Goal: Task Accomplishment & Management: Complete application form

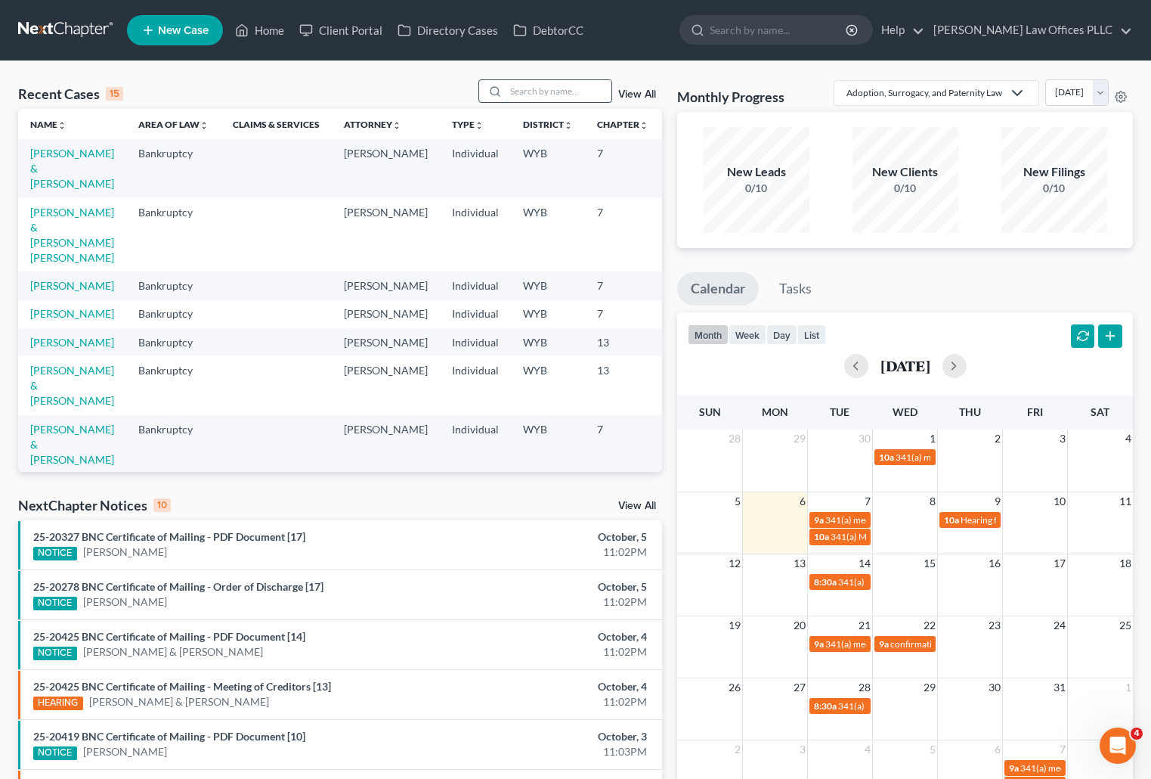
click at [519, 93] on input "search" at bounding box center [559, 91] width 106 height 22
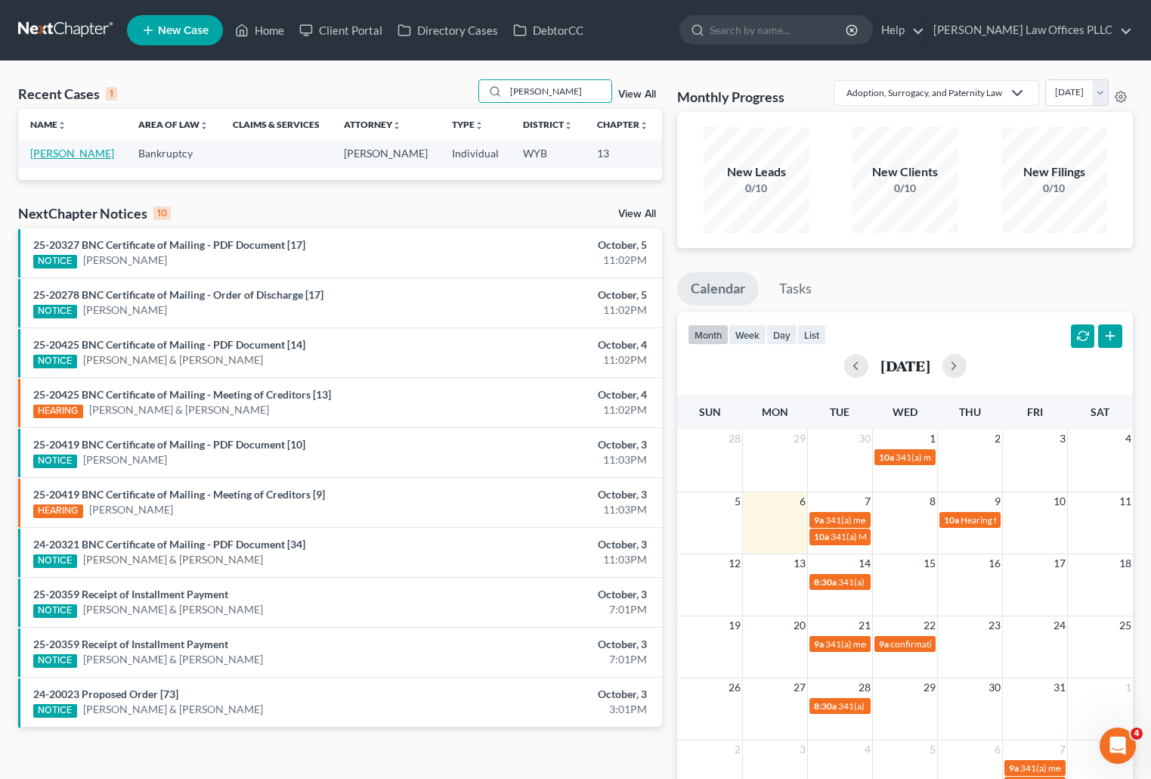
type input "[PERSON_NAME]"
click at [45, 155] on link "[PERSON_NAME]" at bounding box center [72, 153] width 84 height 13
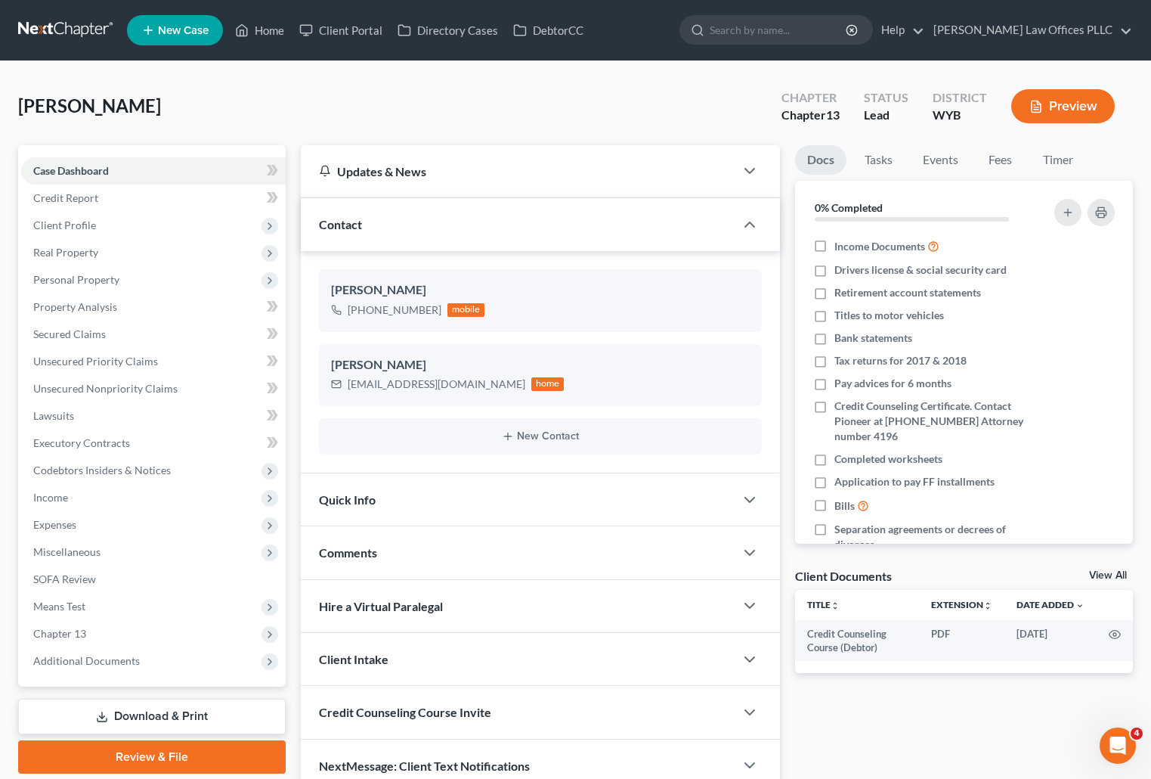
click at [708, 101] on div "[PERSON_NAME] Upgraded Chapter Chapter 13 Status Lead District WYB Preview" at bounding box center [575, 112] width 1115 height 66
click at [160, 386] on span "Unsecured Nonpriority Claims" at bounding box center [105, 388] width 144 height 13
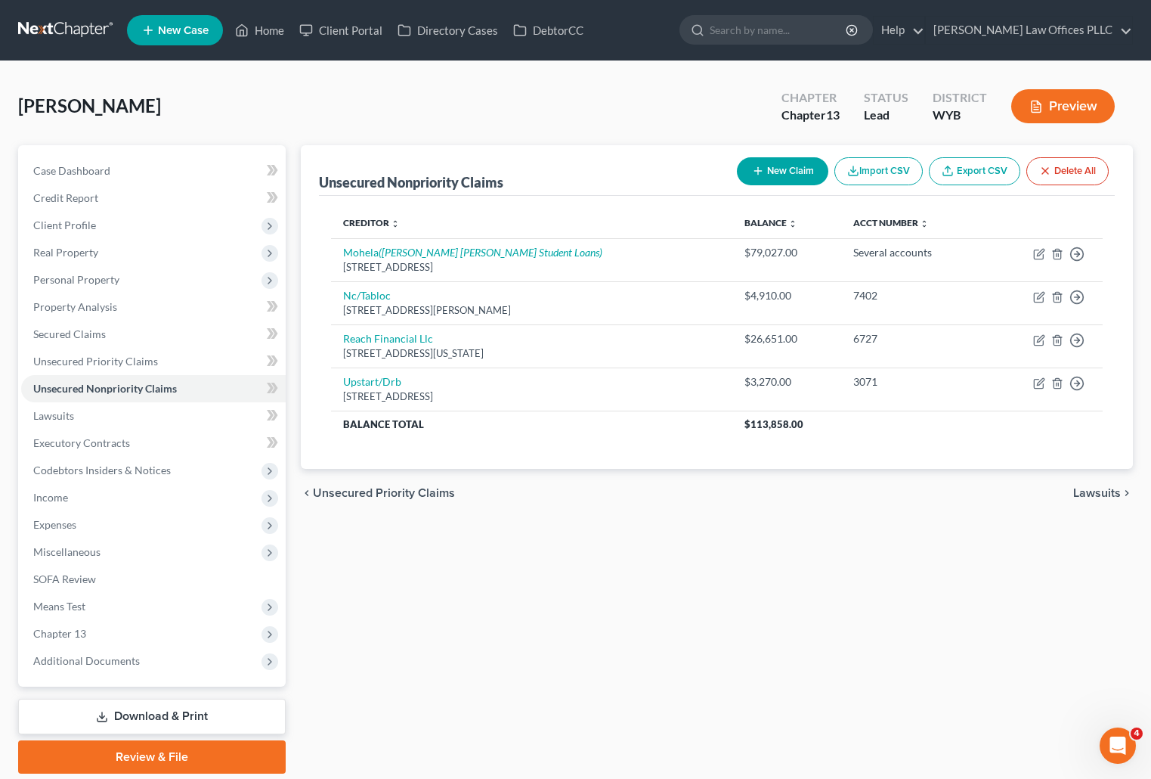
click at [742, 573] on div "Unsecured Nonpriority Claims New Claim Import CSV Export CSV Delete All Credito…" at bounding box center [716, 459] width 847 height 628
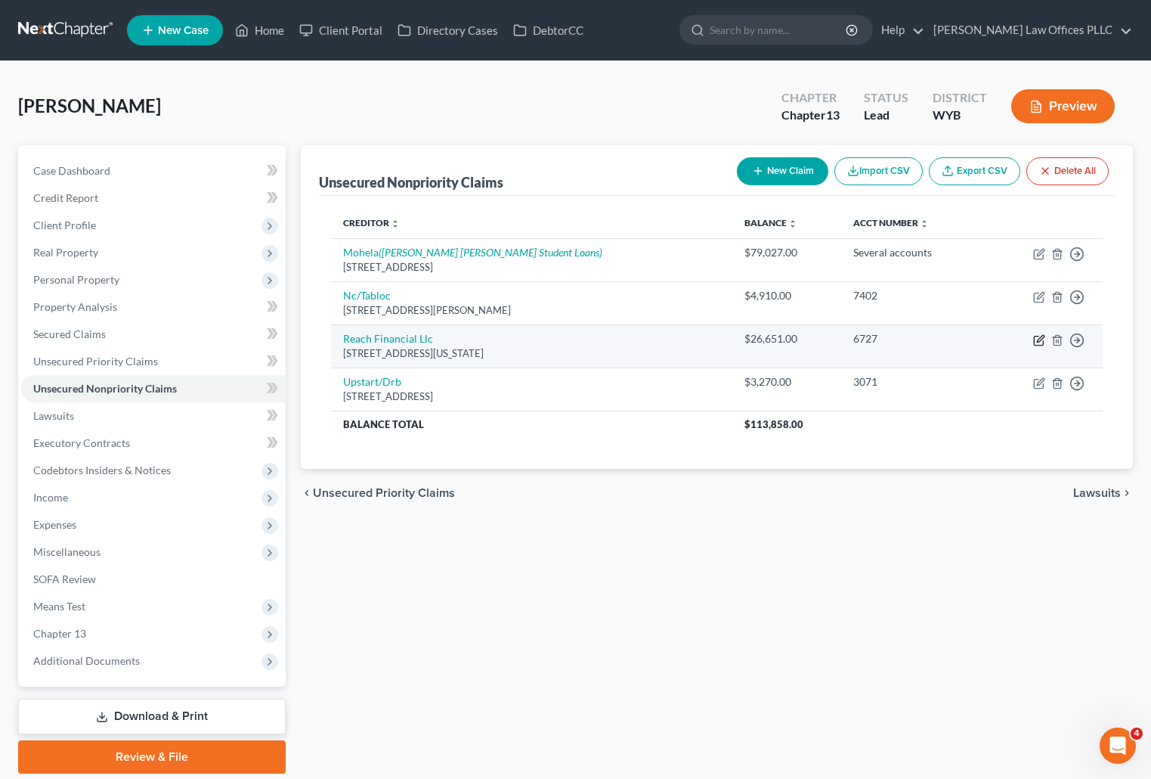
click at [1038, 338] on icon "button" at bounding box center [1039, 340] width 12 height 12
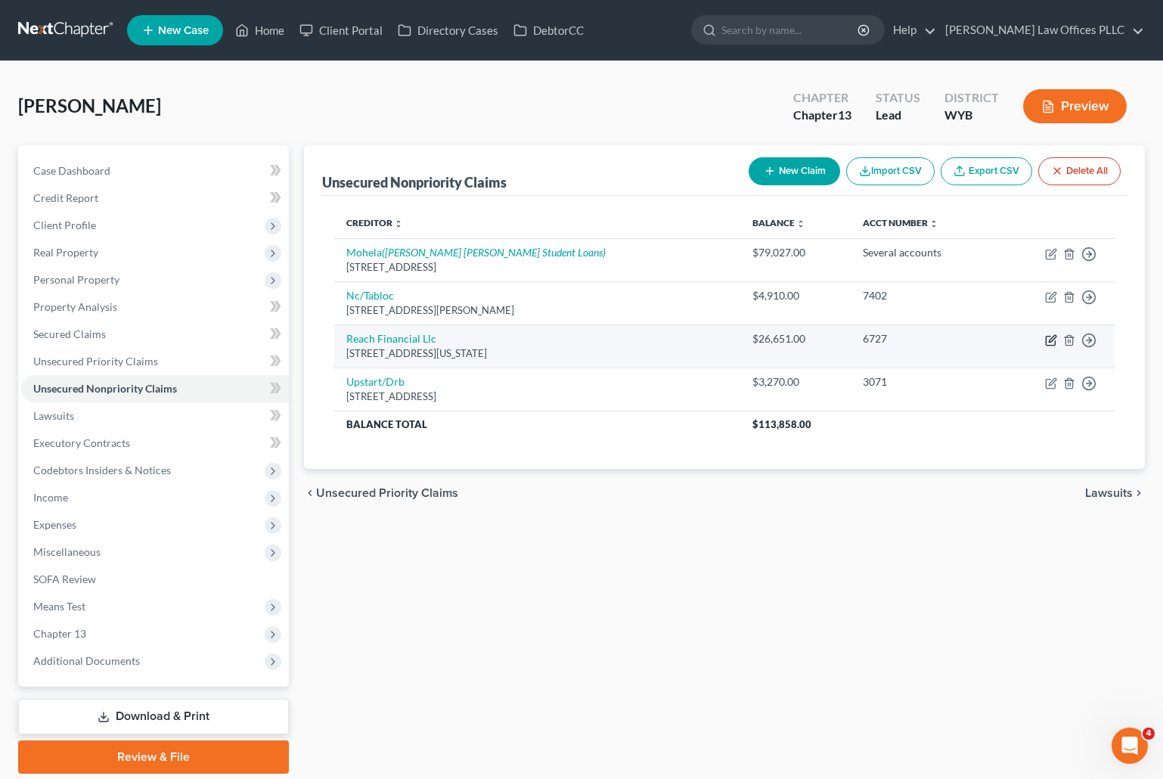
select select "35"
select select "0"
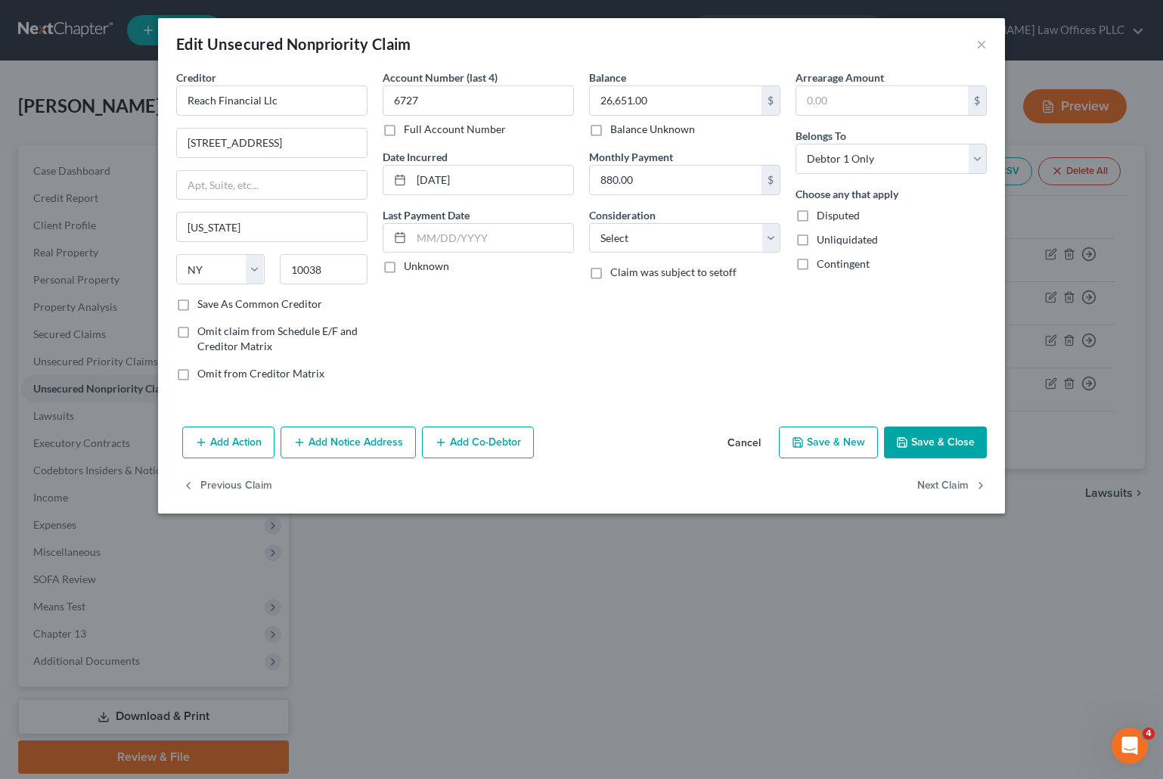
drag, startPoint x: 615, startPoint y: 369, endPoint x: 610, endPoint y: 341, distance: 28.5
click at [616, 360] on div "Balance 26,651.00 $ Balance Unknown Balance Undetermined 26,651.00 $ Balance Un…" at bounding box center [684, 232] width 206 height 324
click at [726, 371] on div "Balance 26,651.00 $ Balance Unknown Balance Undetermined 26,651.00 $ Balance Un…" at bounding box center [684, 232] width 206 height 324
drag, startPoint x: 603, startPoint y: 351, endPoint x: 566, endPoint y: 321, distance: 47.3
click at [603, 351] on div "Balance 26,651.00 $ Balance Unknown Balance Undetermined 26,651.00 $ Balance Un…" at bounding box center [684, 232] width 206 height 324
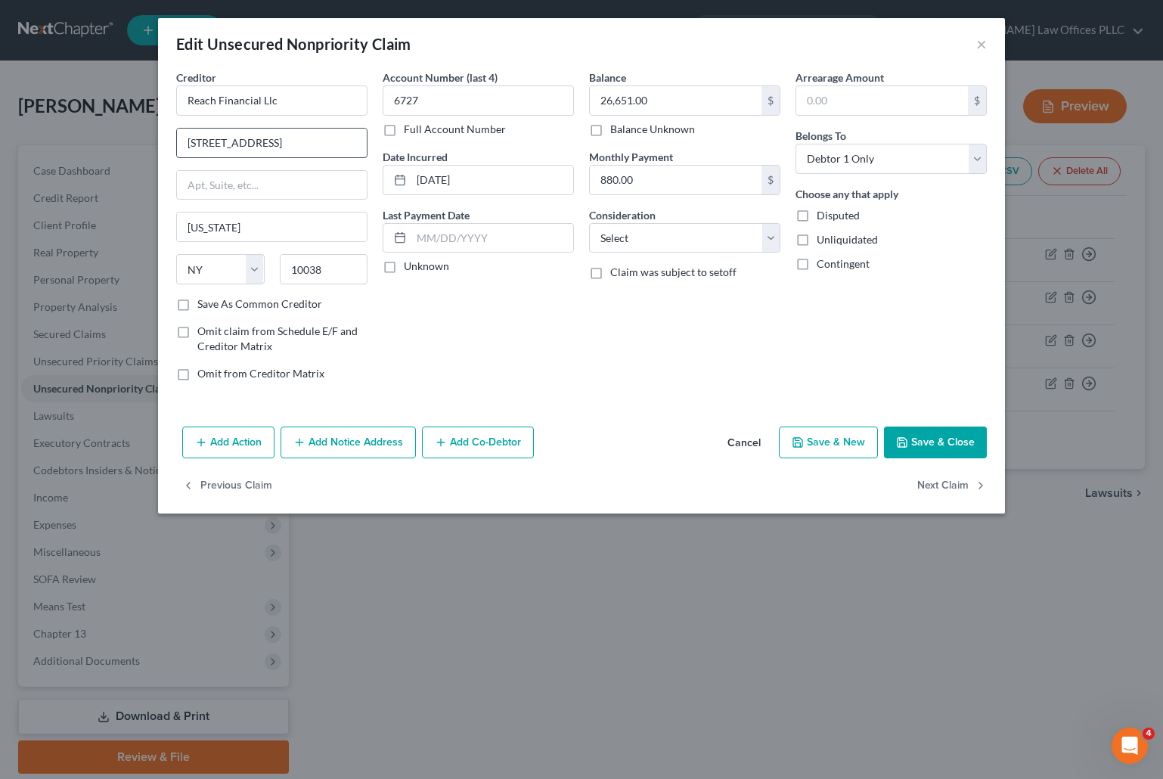
click at [321, 147] on input "[STREET_ADDRESS]" at bounding box center [272, 143] width 190 height 29
drag, startPoint x: 296, startPoint y: 144, endPoint x: 149, endPoint y: 144, distance: 146.6
click at [149, 144] on div "Edit Unsecured Nonpriority Claim × Creditor * Reach Financial Llc 18280 Maiden …" at bounding box center [581, 389] width 1163 height 779
type input "POB 12560"
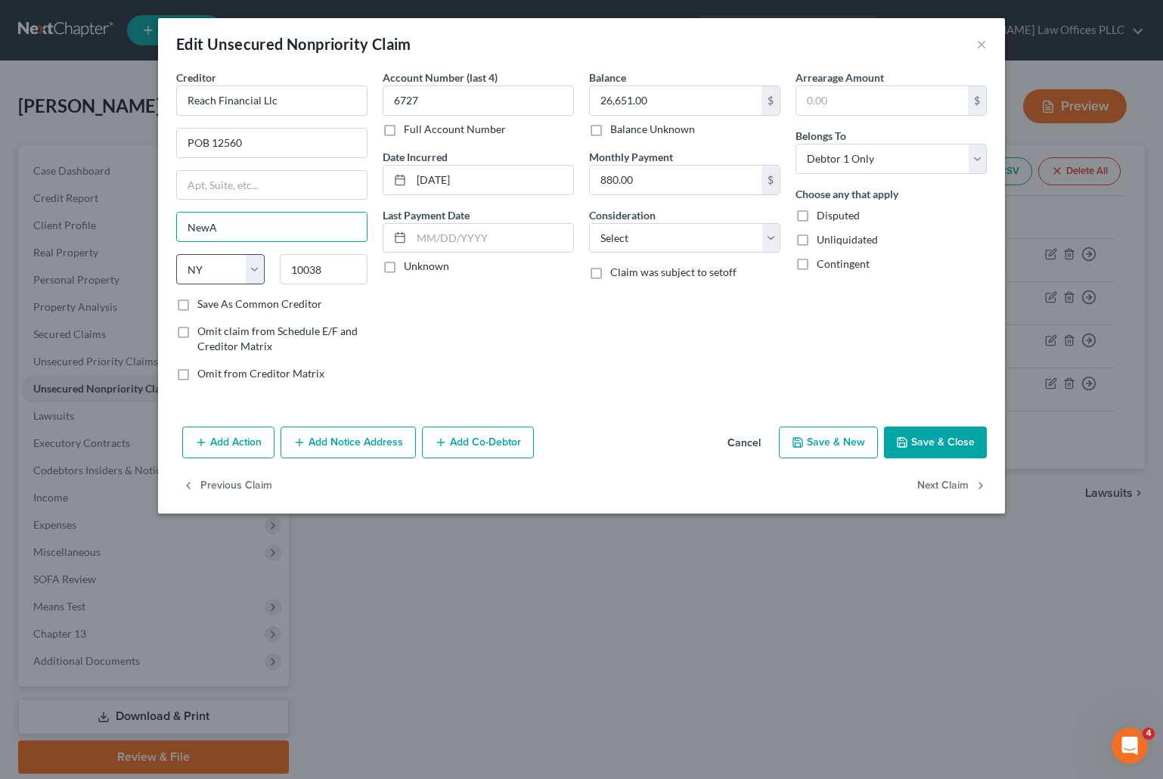
type input "[GEOGRAPHIC_DATA]"
click at [210, 274] on select "State [US_STATE] AK AR AZ CA CO CT DE DC [GEOGRAPHIC_DATA] [GEOGRAPHIC_DATA] GU…" at bounding box center [220, 269] width 88 height 30
click at [176, 254] on select "State [US_STATE] AK AR AZ CA CO CT DE DC [GEOGRAPHIC_DATA] [GEOGRAPHIC_DATA] GU…" at bounding box center [220, 269] width 88 height 30
click at [255, 265] on select "State [US_STATE] AK AR AZ CA CO CT DE DC [GEOGRAPHIC_DATA] [GEOGRAPHIC_DATA] GU…" at bounding box center [220, 269] width 88 height 30
select select "33"
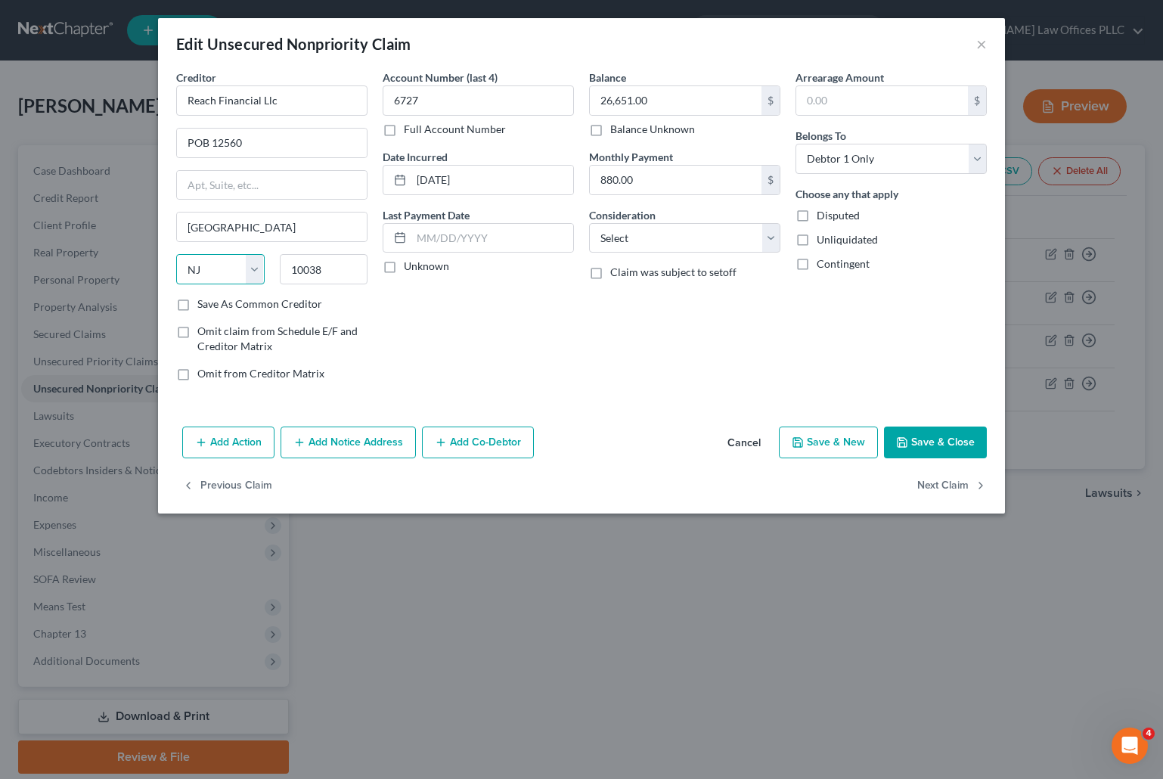
click at [176, 254] on select "State [US_STATE] AK AR AZ CA CO CT DE DC [GEOGRAPHIC_DATA] [GEOGRAPHIC_DATA] GU…" at bounding box center [220, 269] width 88 height 30
click at [345, 271] on input "10038" at bounding box center [324, 269] width 88 height 30
drag, startPoint x: 345, startPoint y: 271, endPoint x: 255, endPoint y: 269, distance: 89.2
click at [255, 269] on div "State [US_STATE] AK AR AZ CA CO CT DE DC [GEOGRAPHIC_DATA] [GEOGRAPHIC_DATA] GU…" at bounding box center [272, 275] width 206 height 42
type input "07101"
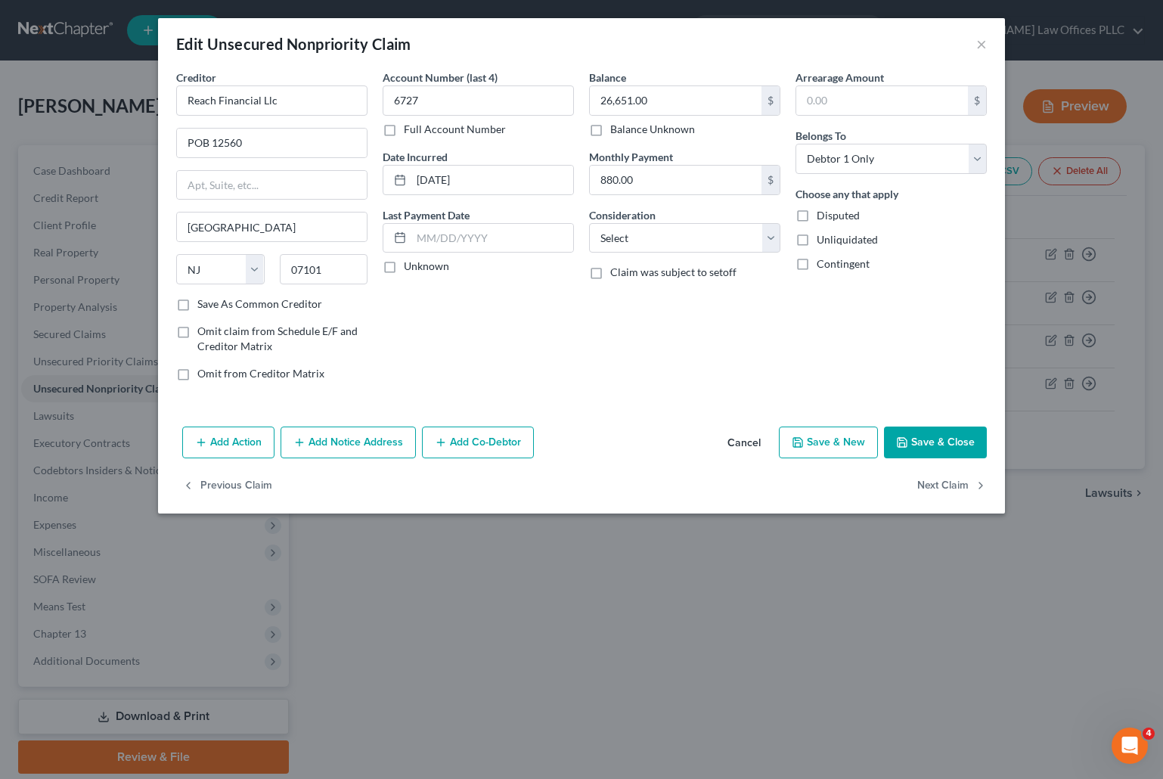
click at [590, 330] on div "Balance 26,651.00 $ Balance Unknown Balance Undetermined 26,651.00 $ Balance Un…" at bounding box center [684, 232] width 206 height 324
click at [772, 236] on select "Select Cable / Satellite Services Collection Agency Credit Card Debt Debt Couns…" at bounding box center [684, 238] width 191 height 30
select select "14"
click at [589, 223] on select "Select Cable / Satellite Services Collection Agency Credit Card Debt Debt Couns…" at bounding box center [684, 238] width 191 height 30
click at [593, 294] on input "text" at bounding box center [685, 295] width 190 height 29
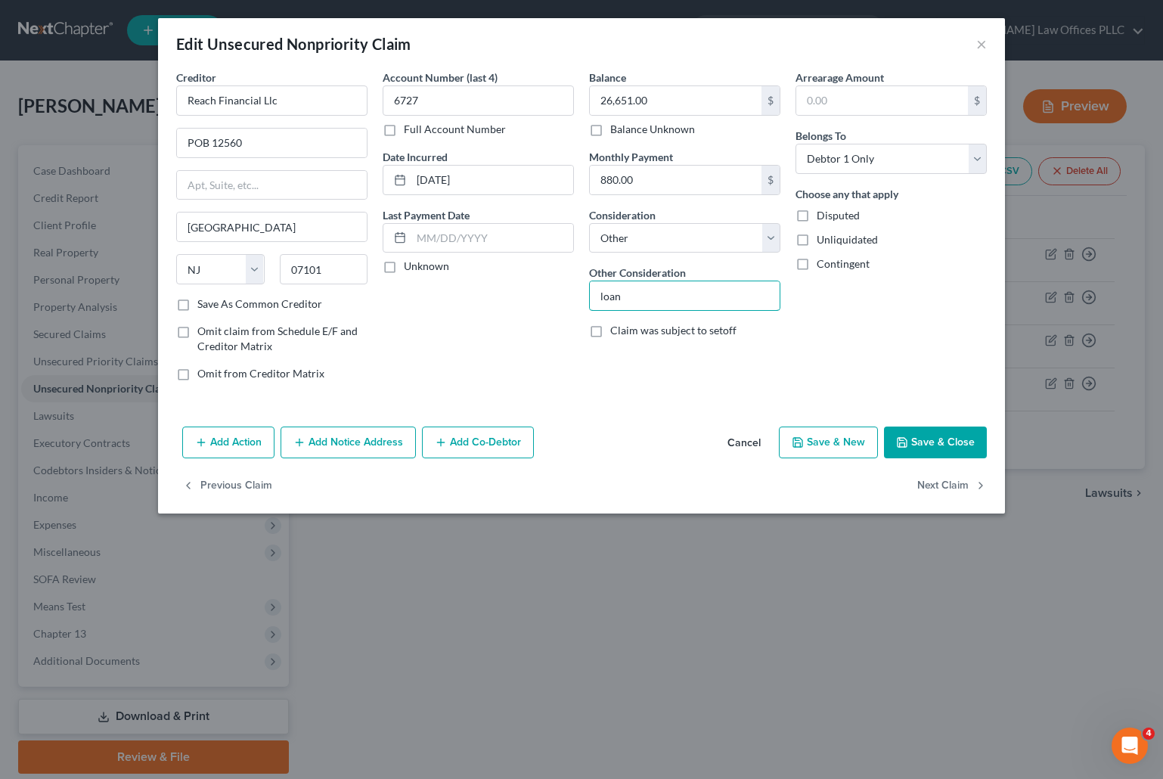
type input "loan"
click at [954, 438] on button "Save & Close" at bounding box center [935, 442] width 103 height 32
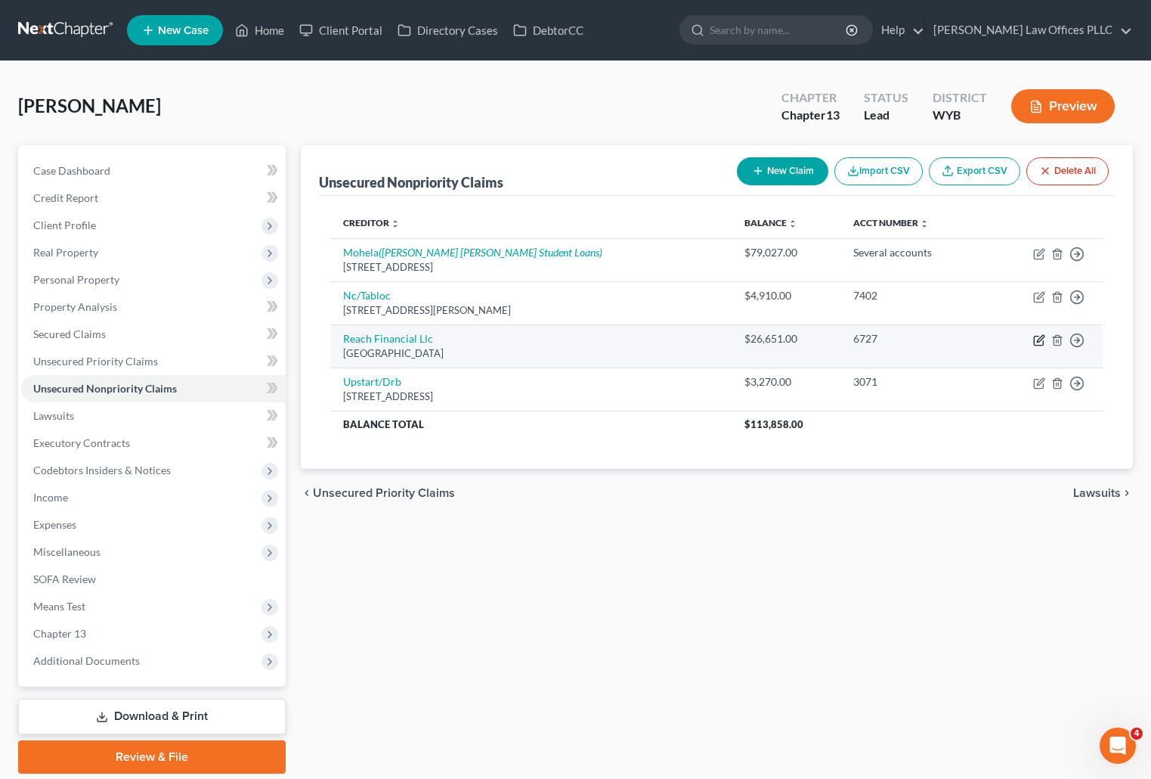
click at [1039, 339] on icon "button" at bounding box center [1039, 340] width 12 height 12
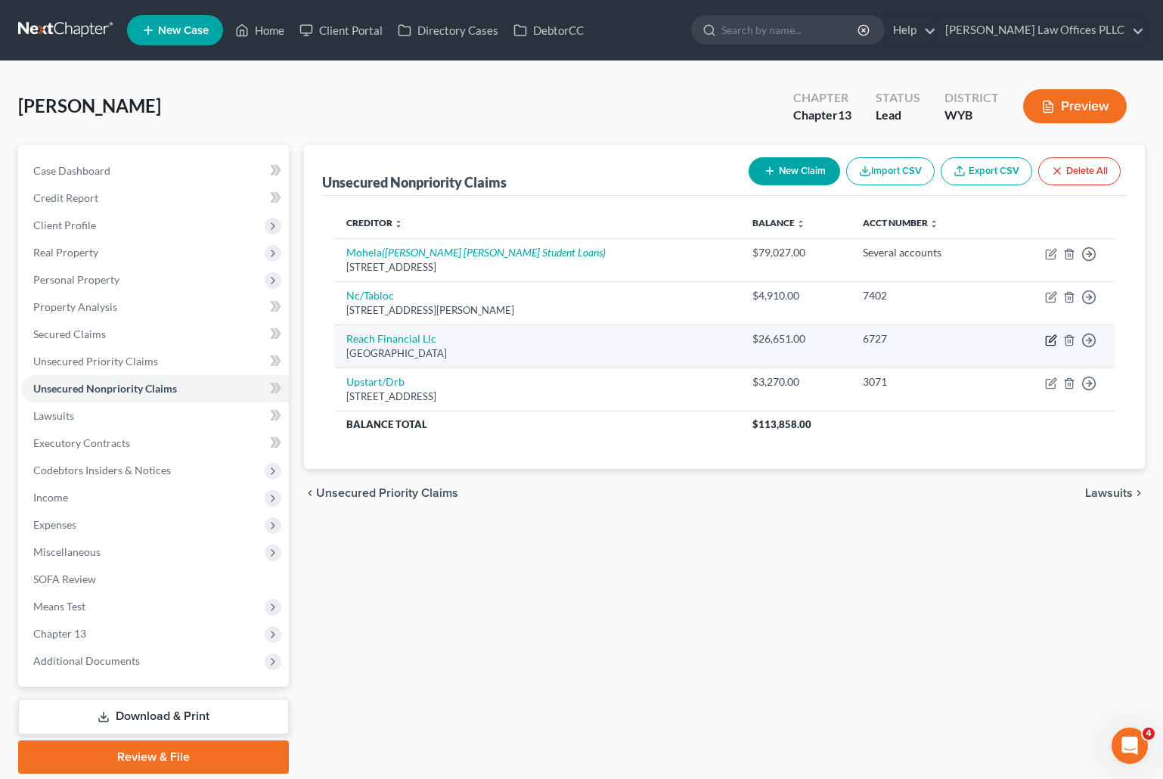
select select "33"
select select "14"
select select "0"
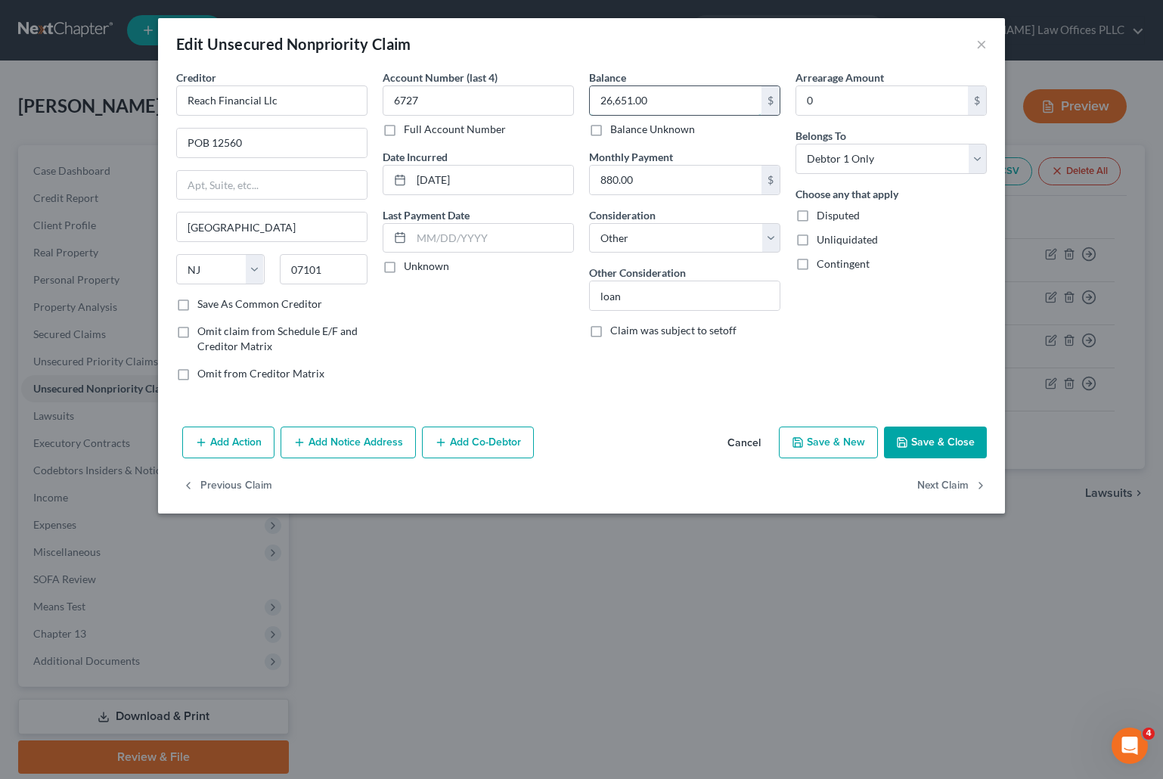
click at [661, 101] on input "26,651.00" at bounding box center [676, 100] width 172 height 29
type input "28,437.00"
click at [921, 435] on button "Save & Close" at bounding box center [935, 442] width 103 height 32
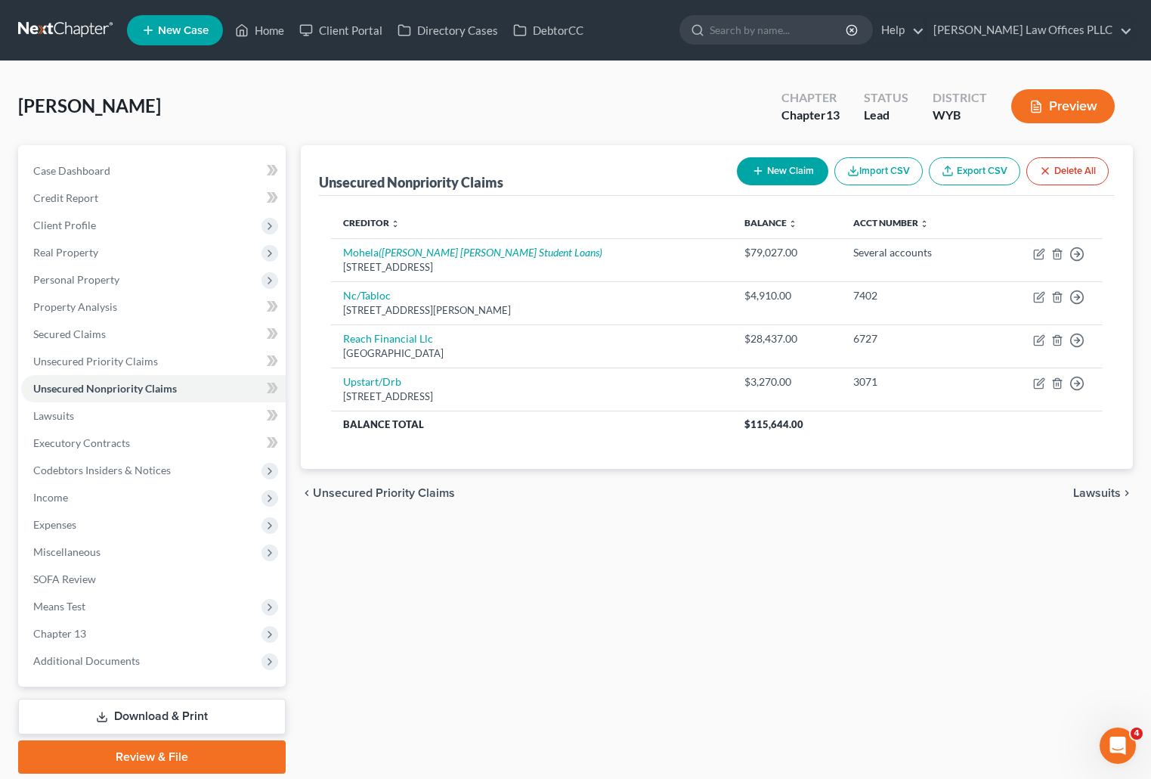
click at [805, 756] on div "Unsecured Nonpriority Claims New Claim Import CSV Export CSV Delete All Credito…" at bounding box center [716, 459] width 847 height 628
drag, startPoint x: 915, startPoint y: 716, endPoint x: 910, endPoint y: 710, distance: 8.0
click at [915, 716] on div "Unsecured Nonpriority Claims New Claim Import CSV Export CSV Delete All Credito…" at bounding box center [716, 459] width 847 height 628
click at [271, 29] on link "Home" at bounding box center [260, 30] width 64 height 27
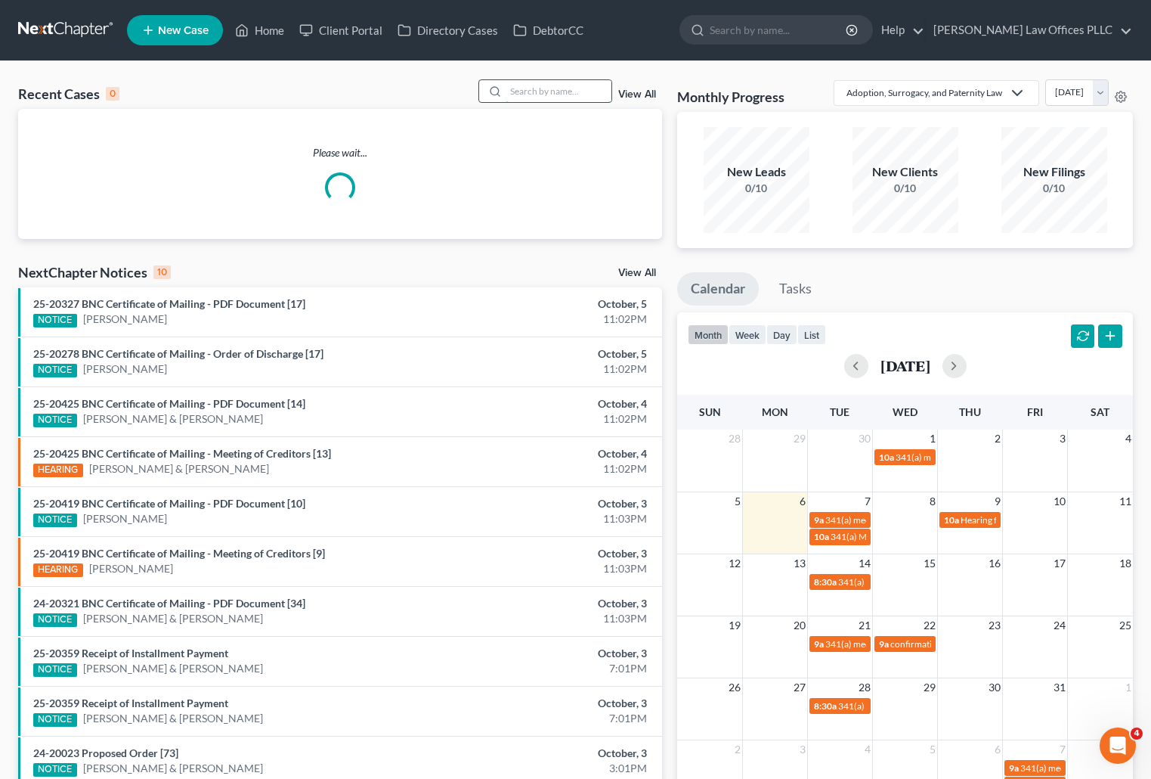
click at [523, 88] on input "search" at bounding box center [559, 91] width 106 height 22
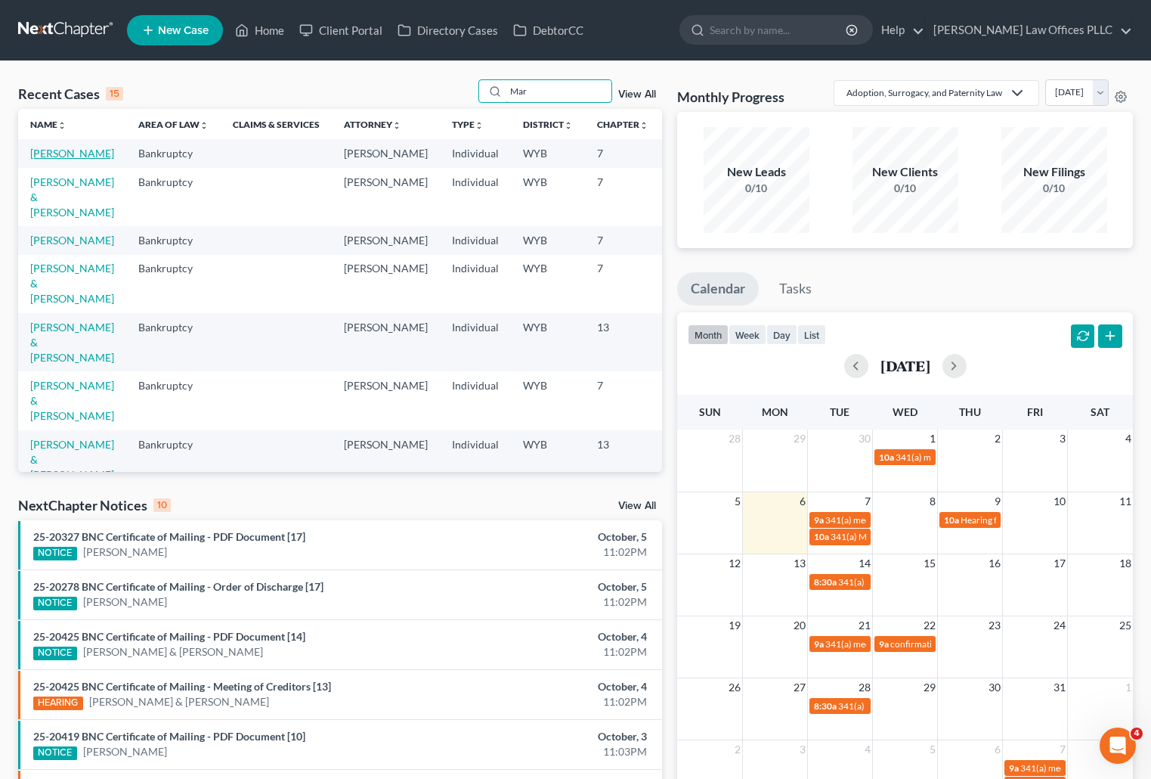
type input "Mar"
click at [63, 155] on link "[PERSON_NAME]" at bounding box center [72, 153] width 84 height 13
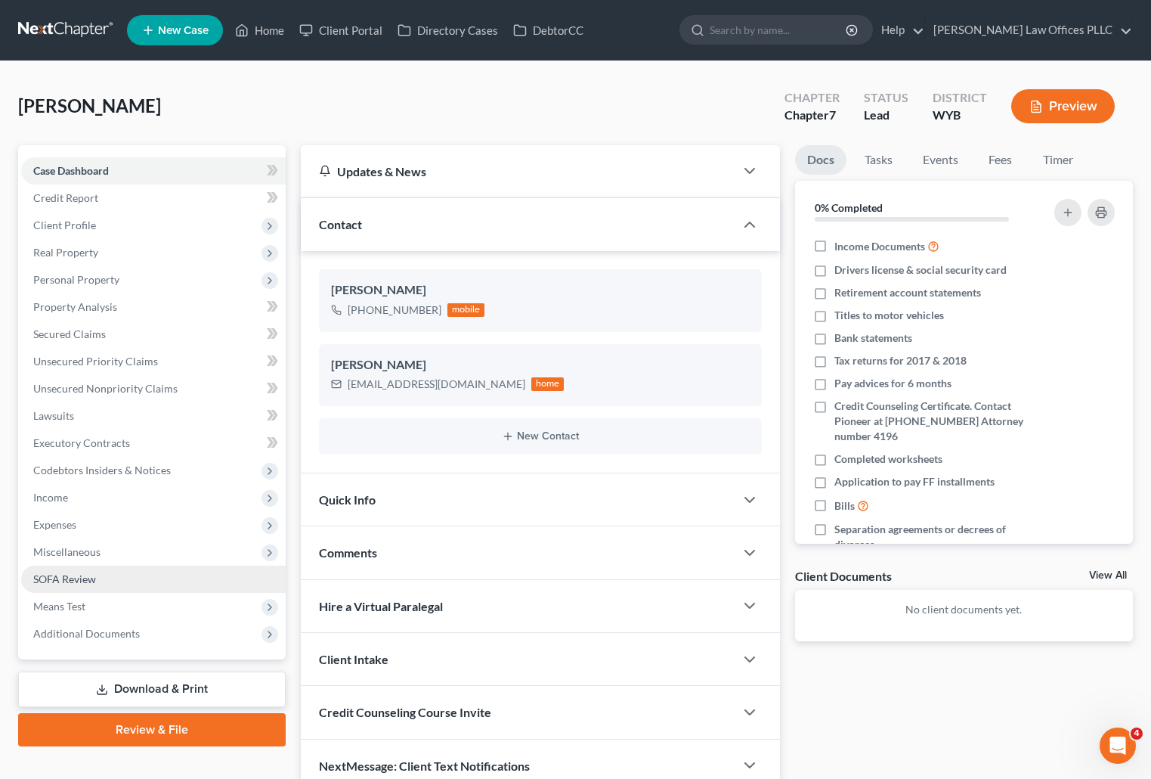
click at [74, 580] on span "SOFA Review" at bounding box center [64, 578] width 63 height 13
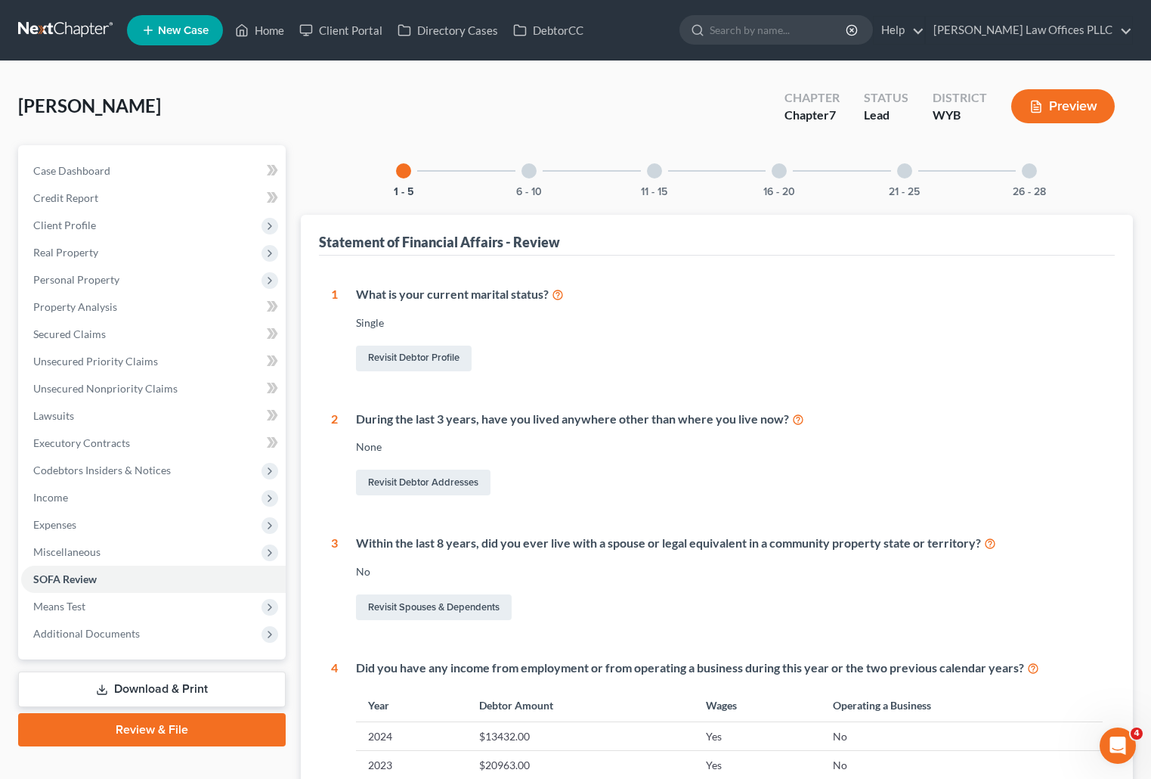
click at [1033, 172] on div at bounding box center [1029, 170] width 15 height 15
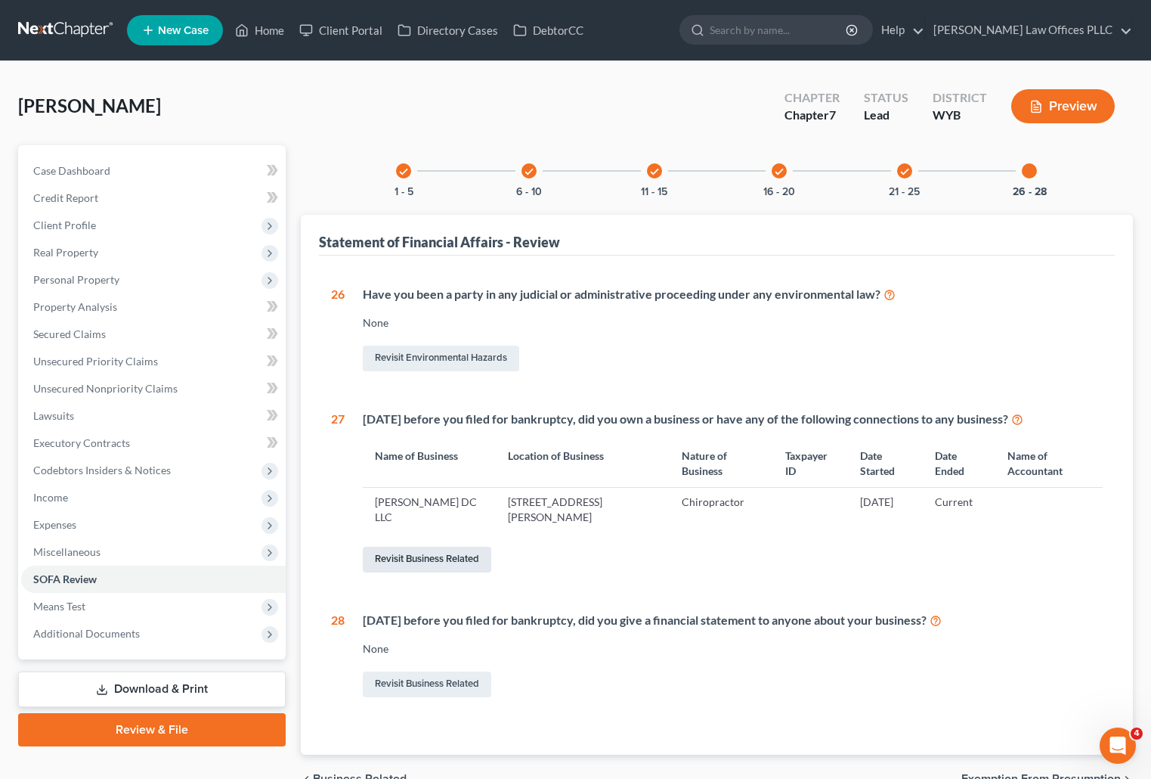
click at [432, 558] on link "Revisit Business Related" at bounding box center [427, 560] width 129 height 26
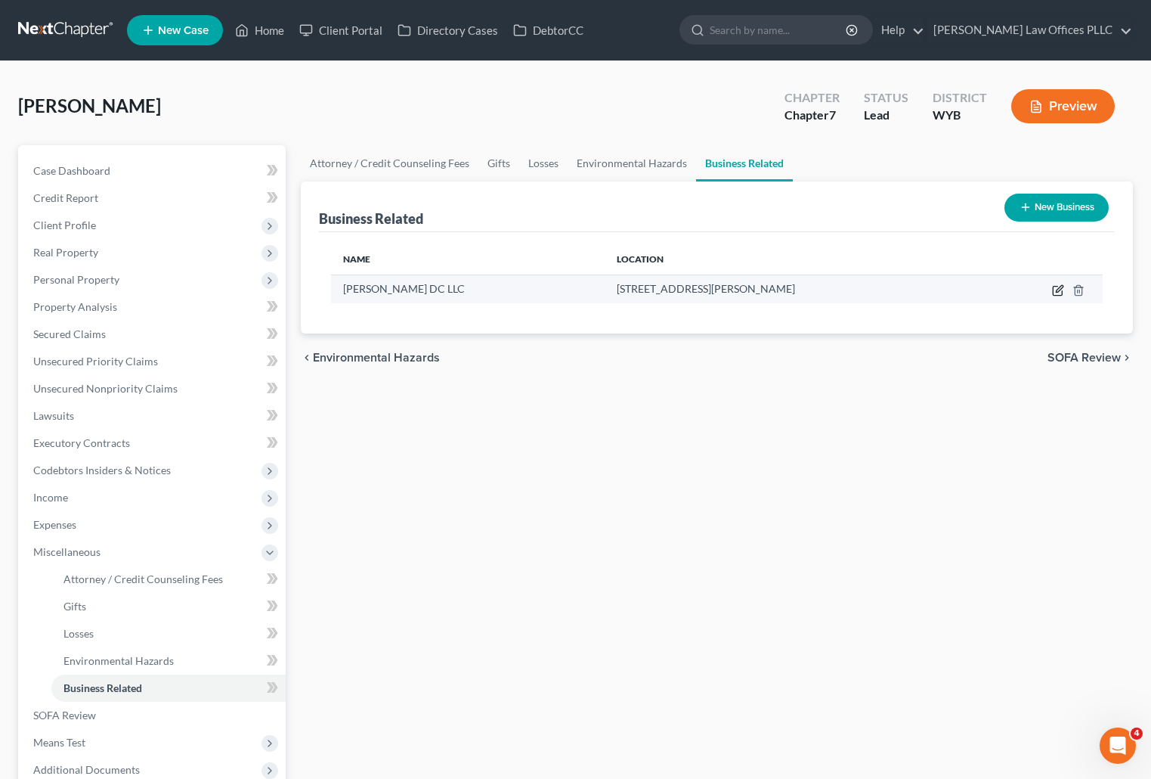
click at [1061, 287] on icon "button" at bounding box center [1058, 290] width 12 height 12
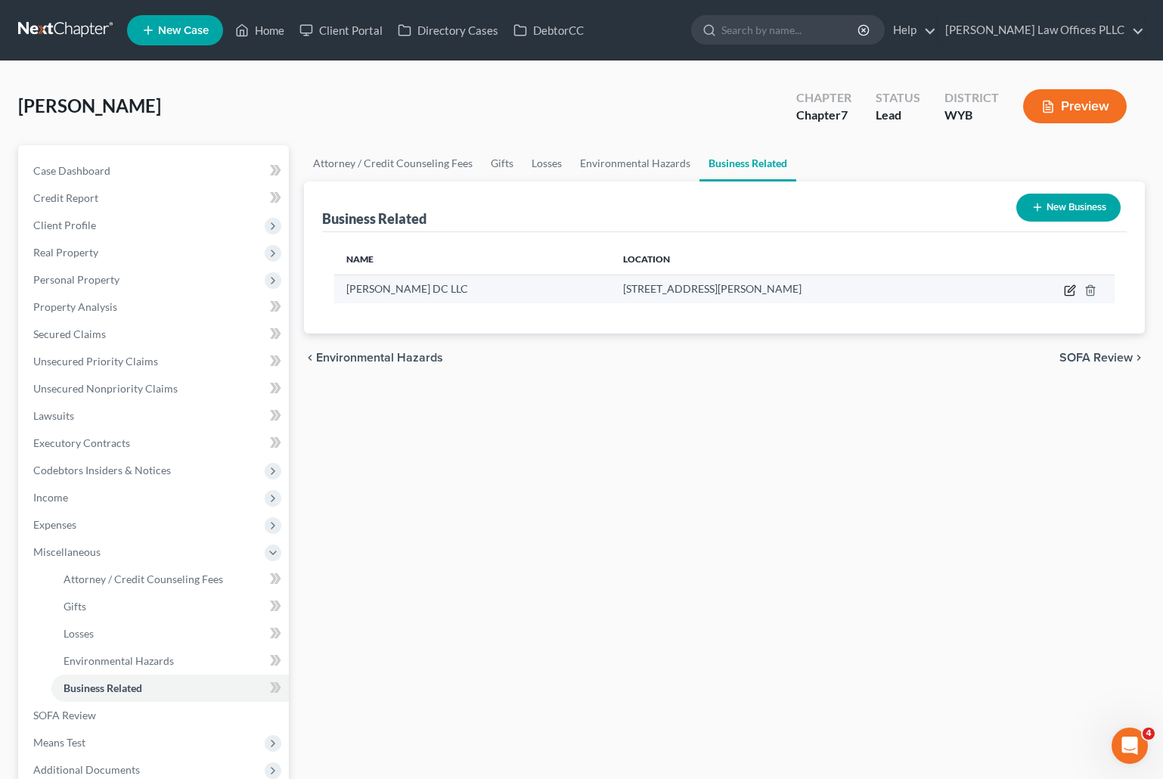
select select "owner"
select select "53"
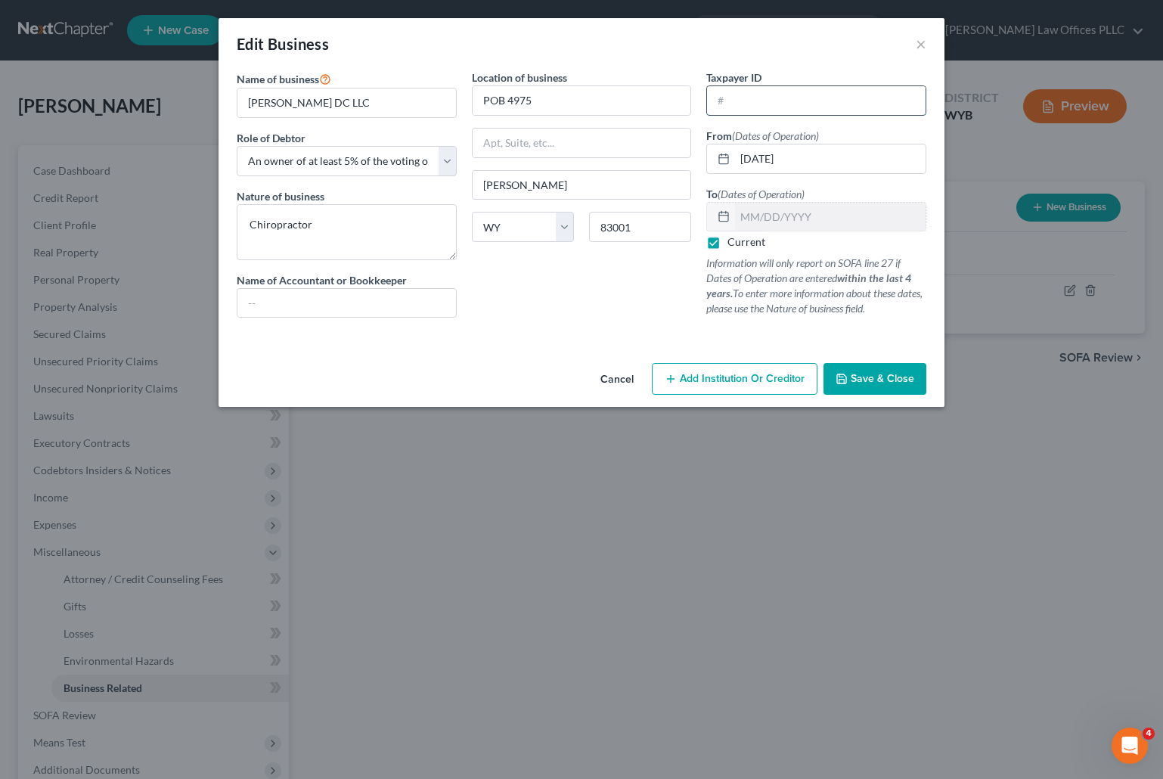
click at [739, 100] on input "text" at bounding box center [816, 100] width 218 height 29
type input "[US_EMPLOYER_IDENTIFICATION_NUMBER]"
click at [448, 159] on select "Select A member of a limited liability company (LLC) or limited liability partn…" at bounding box center [347, 161] width 220 height 30
select select "sole_proprietor"
click at [237, 146] on select "Select A member of a limited liability company (LLC) or limited liability partn…" at bounding box center [347, 161] width 220 height 30
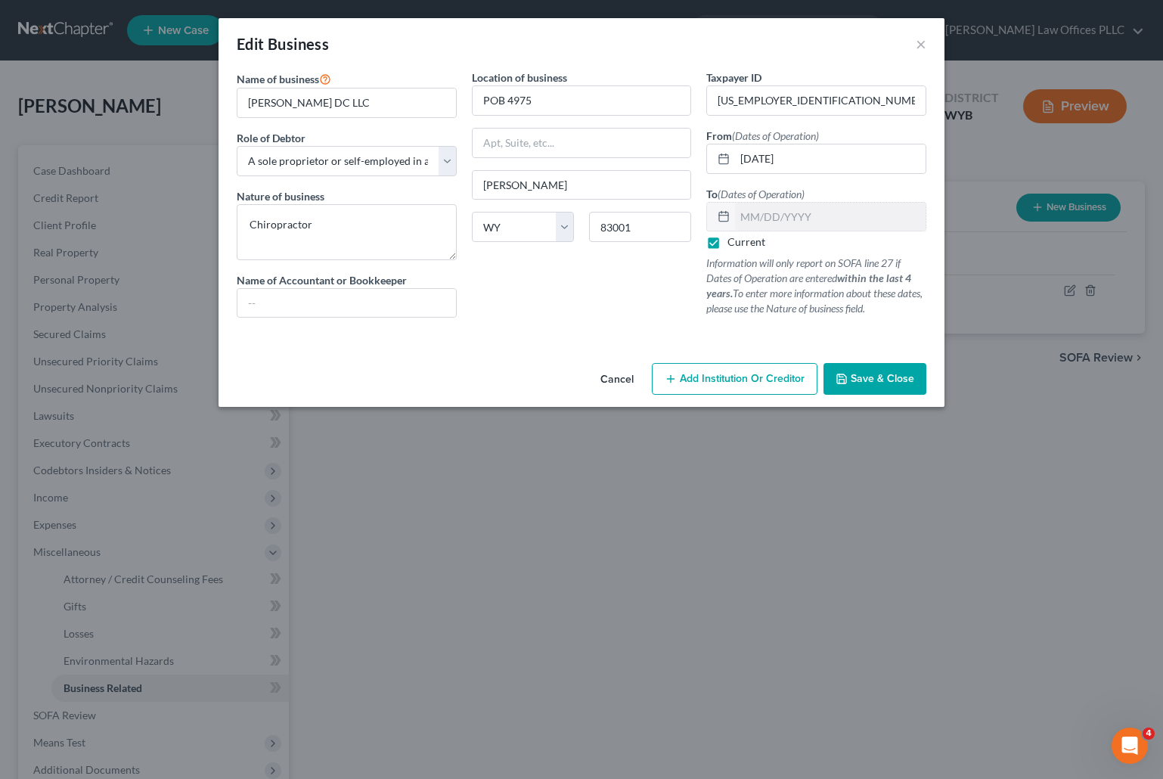
click at [887, 373] on span "Save & Close" at bounding box center [881, 378] width 63 height 13
